Goal: Transaction & Acquisition: Subscribe to service/newsletter

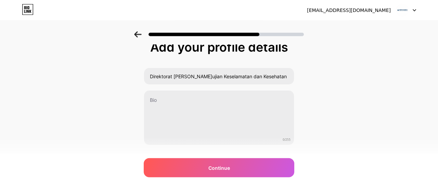
scroll to position [24, 0]
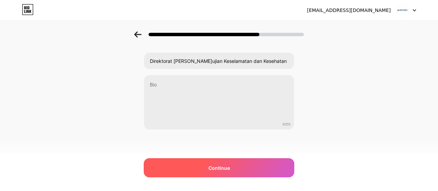
click at [220, 167] on span "Continue" at bounding box center [219, 167] width 22 height 7
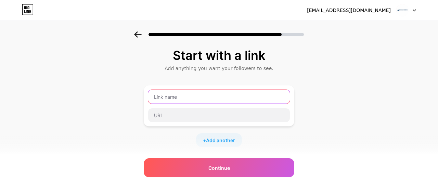
click at [193, 100] on input "text" at bounding box center [219, 97] width 142 height 14
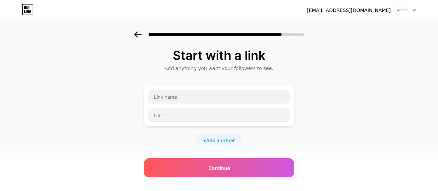
click at [378, 14] on div "[EMAIL_ADDRESS][DOMAIN_NAME]" at bounding box center [349, 10] width 84 height 7
click at [415, 10] on icon at bounding box center [414, 11] width 3 height 2
click at [140, 34] on icon at bounding box center [138, 34] width 8 height 6
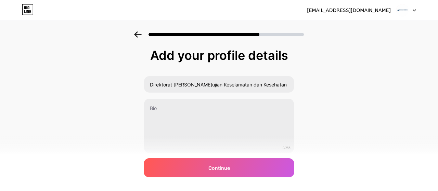
click at [140, 35] on icon at bounding box center [137, 34] width 7 height 6
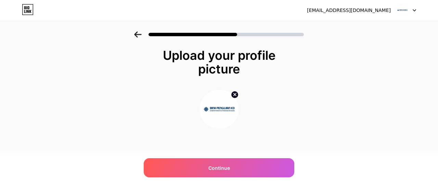
click at [140, 35] on icon at bounding box center [137, 34] width 7 height 6
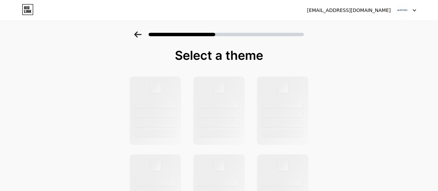
click at [140, 35] on icon at bounding box center [137, 34] width 7 height 6
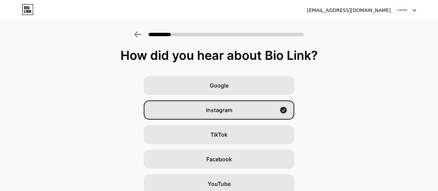
click at [140, 35] on icon at bounding box center [137, 34] width 7 height 6
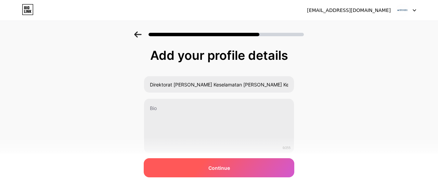
click at [231, 170] on div "Continue" at bounding box center [219, 167] width 150 height 19
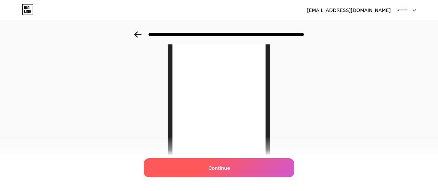
scroll to position [107, 0]
click at [241, 172] on div "Continue" at bounding box center [219, 167] width 150 height 19
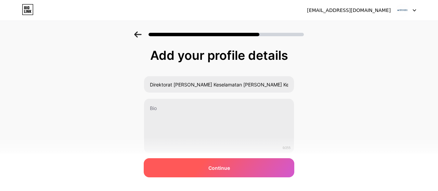
click at [240, 172] on div "Continue" at bounding box center [219, 167] width 150 height 19
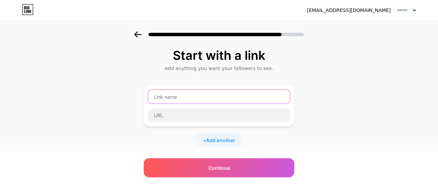
click at [251, 95] on input "text" at bounding box center [219, 97] width 142 height 14
paste input "[URL][DOMAIN_NAME]"
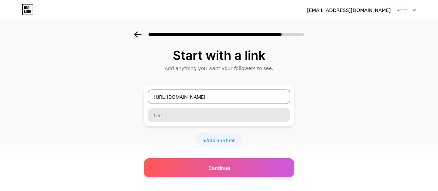
type input "[URL][DOMAIN_NAME]"
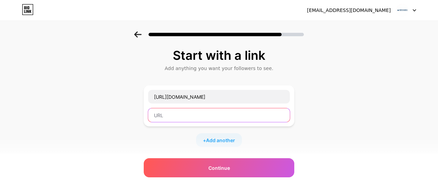
click at [210, 115] on input "text" at bounding box center [219, 115] width 142 height 14
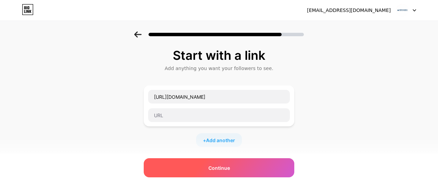
click at [220, 164] on div "Continue" at bounding box center [219, 167] width 150 height 19
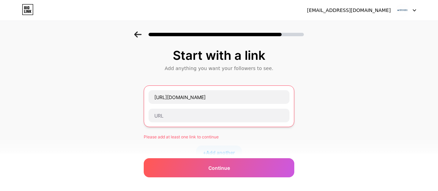
click at [215, 106] on div "[URL][DOMAIN_NAME]" at bounding box center [219, 106] width 142 height 33
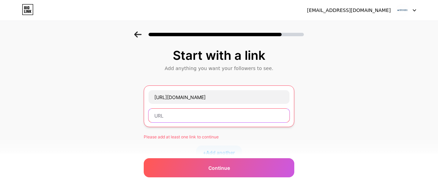
click at [214, 113] on input "text" at bounding box center [218, 116] width 141 height 14
paste input "[URL][DOMAIN_NAME]"
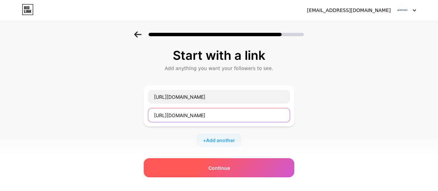
type input "[URL][DOMAIN_NAME]"
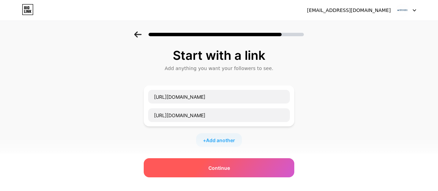
click at [220, 168] on span "Continue" at bounding box center [219, 167] width 22 height 7
click at [226, 168] on span "Continue" at bounding box center [219, 167] width 22 height 7
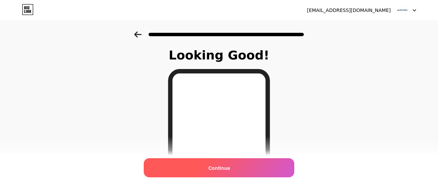
scroll to position [142, 0]
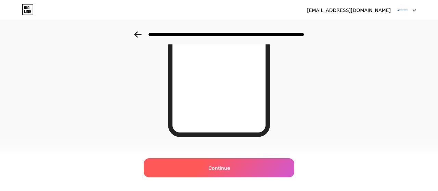
click at [242, 172] on div "Continue" at bounding box center [219, 167] width 150 height 19
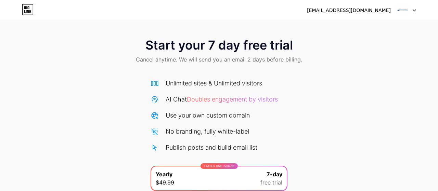
scroll to position [83, 0]
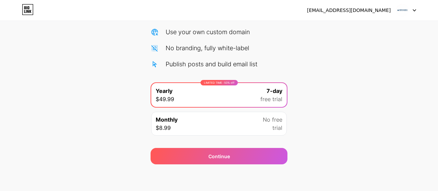
click at [252, 128] on div "Monthly $8.99 No free trial" at bounding box center [218, 124] width 135 height 24
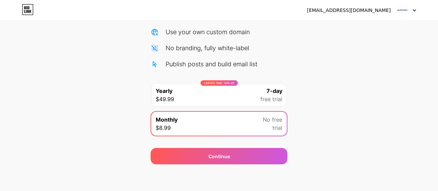
click at [274, 103] on div "LIMITED TIME : 50% off Yearly $49.99 7-day free trial" at bounding box center [218, 95] width 135 height 24
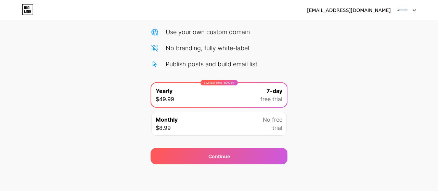
click at [275, 125] on span "trial" at bounding box center [277, 128] width 10 height 8
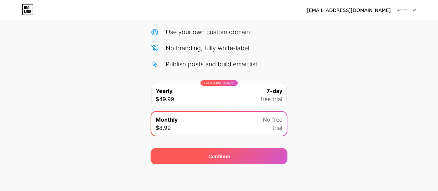
click at [268, 158] on div "Continue" at bounding box center [218, 156] width 137 height 16
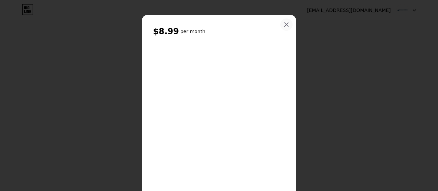
click at [287, 26] on icon at bounding box center [286, 25] width 4 height 4
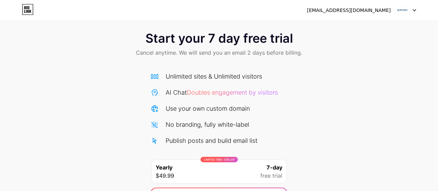
scroll to position [0, 0]
